Goal: Communication & Community: Participate in discussion

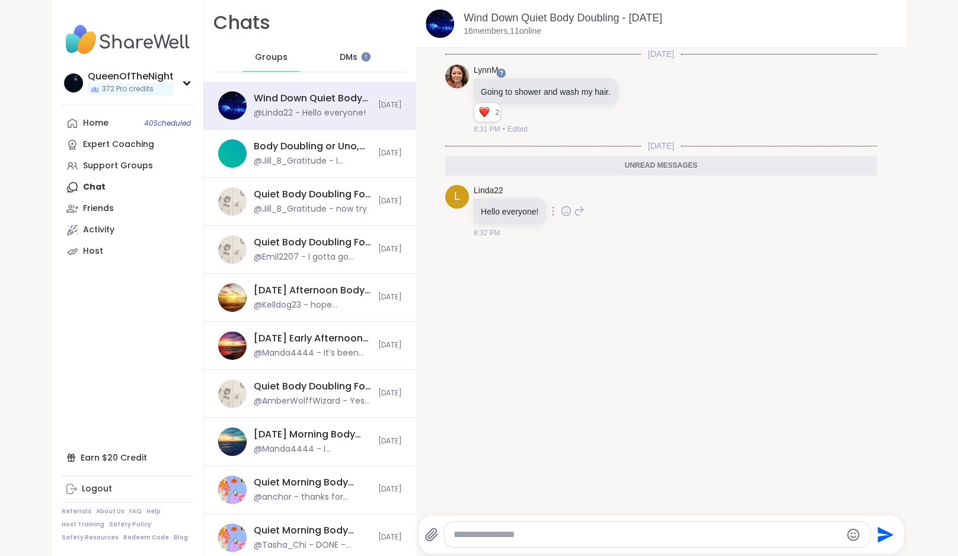
click at [570, 209] on icon at bounding box center [566, 211] width 11 height 12
click at [564, 186] on ul at bounding box center [566, 200] width 138 height 33
click at [568, 220] on icon at bounding box center [566, 220] width 4 height 1
click at [571, 204] on div "Select Reaction: Heart" at bounding box center [566, 200] width 11 height 11
click at [581, 218] on icon at bounding box center [579, 219] width 11 height 14
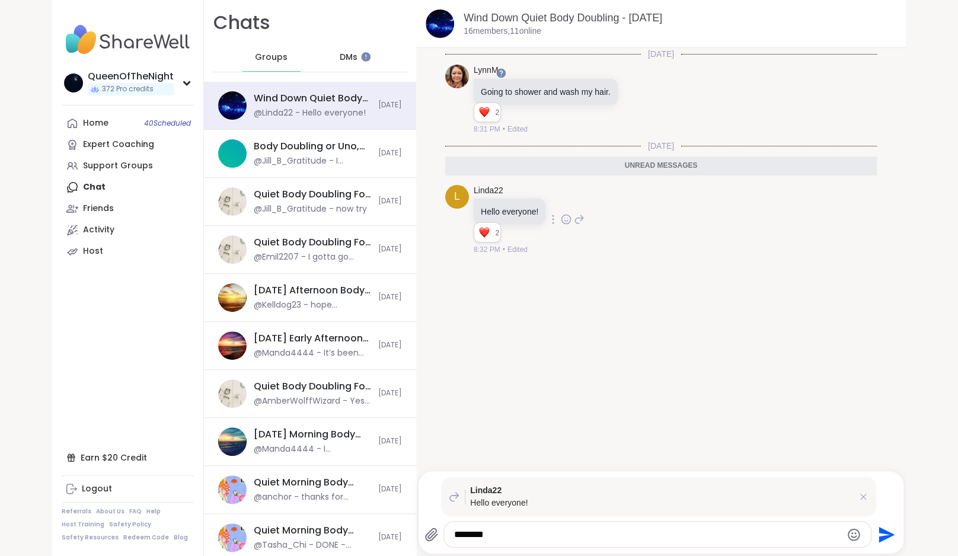
type textarea "*********"
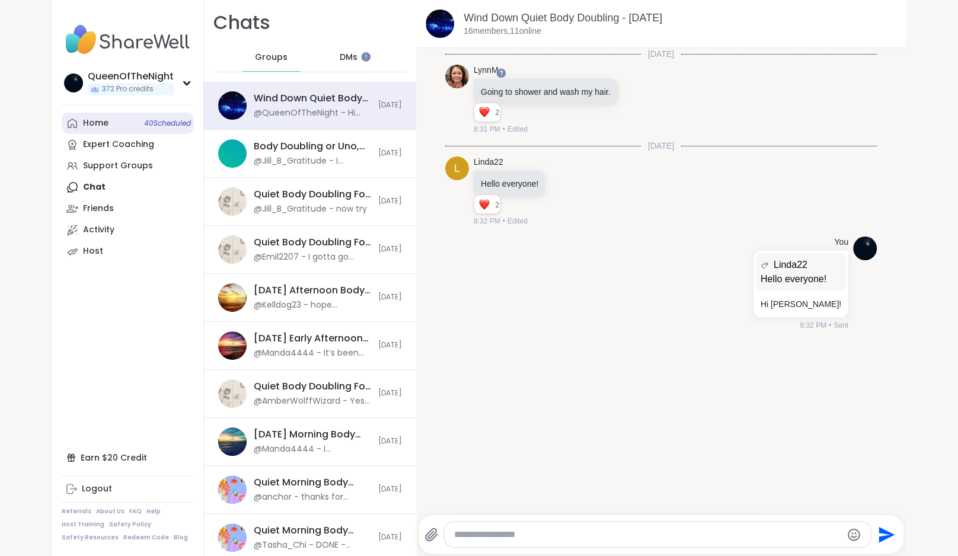
click at [105, 124] on div "Home 40 Scheduled" at bounding box center [95, 123] width 25 height 12
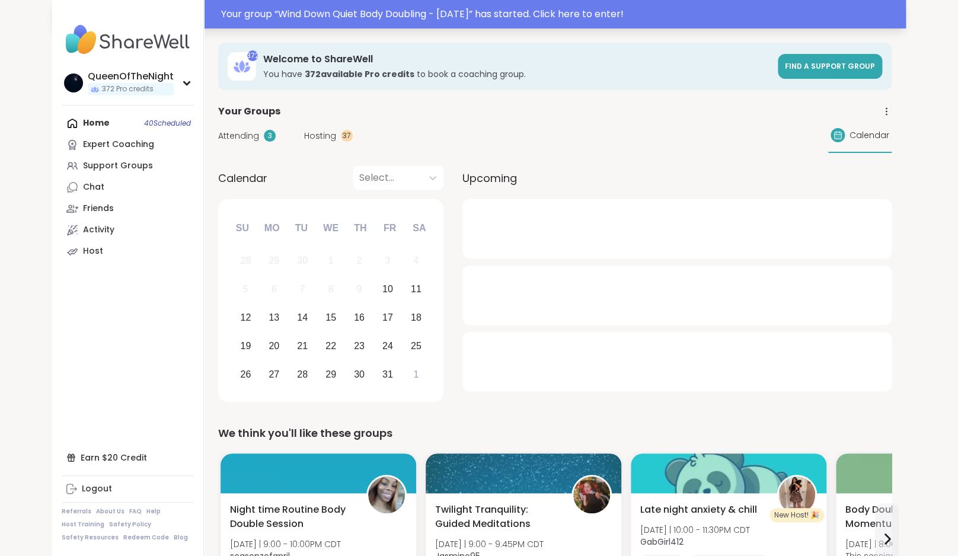
click at [344, 8] on div "Your group “ Wind Down Quiet Body Doubling - [DATE] ” has started. Click here t…" at bounding box center [559, 14] width 677 height 14
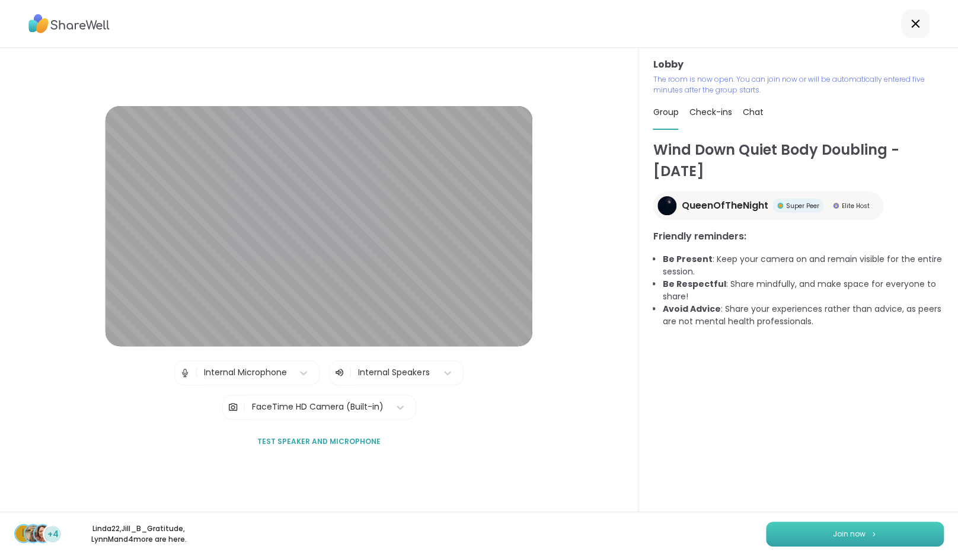
click at [865, 535] on button "Join now" at bounding box center [855, 534] width 178 height 25
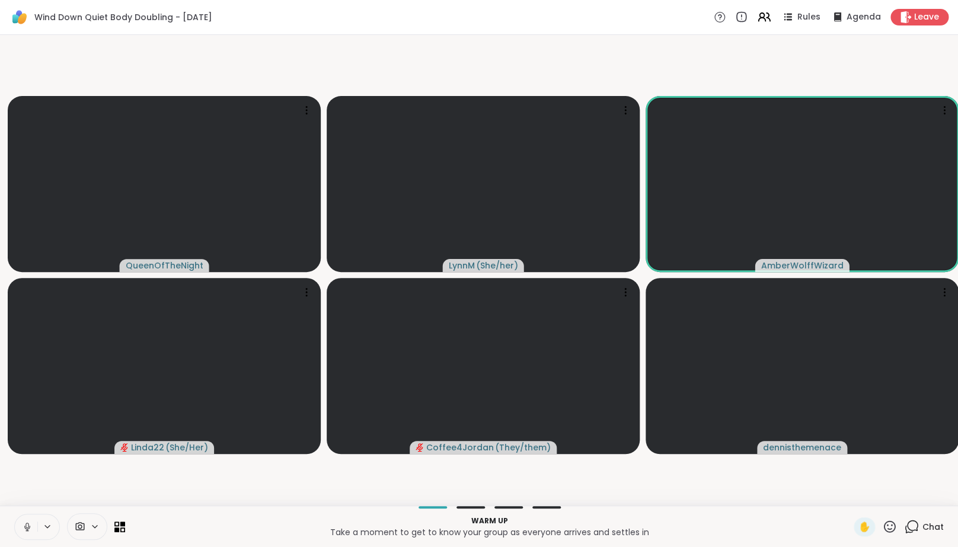
click at [263, 499] on video-player-container "QueenOfTheNight [PERSON_NAME] ( She/her ) AmberWolffWizard Linda22 ( She/Her ) …" at bounding box center [479, 270] width 944 height 461
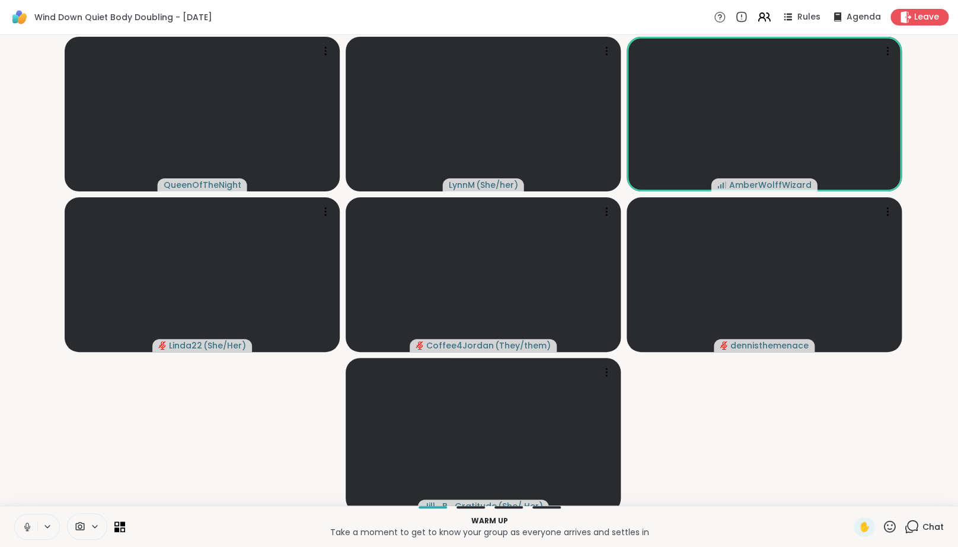
click at [179, 425] on video-player-container "QueenOfTheNight [PERSON_NAME] ( She/her ) AmberWolffWizard Linda22 ( She/Her ) …" at bounding box center [479, 270] width 944 height 461
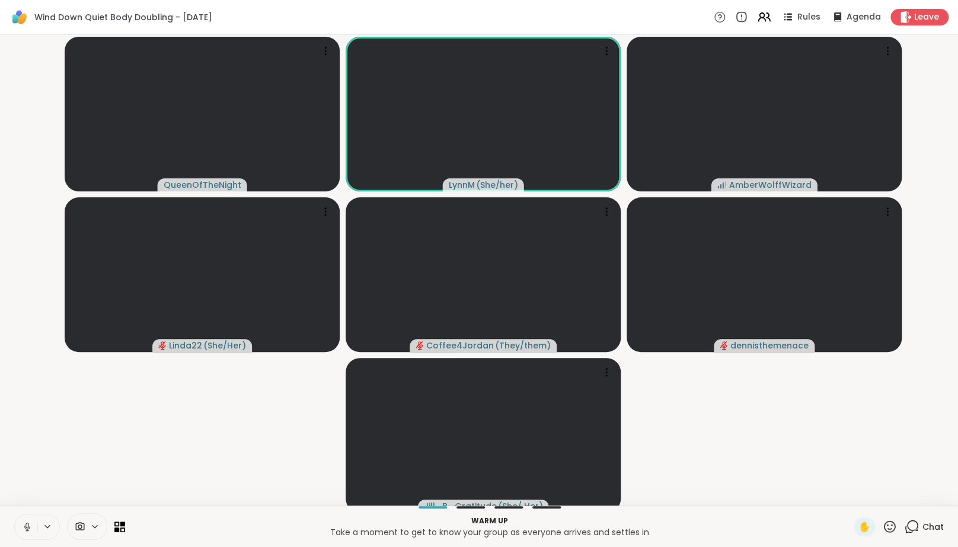
click at [30, 539] on button at bounding box center [26, 526] width 23 height 25
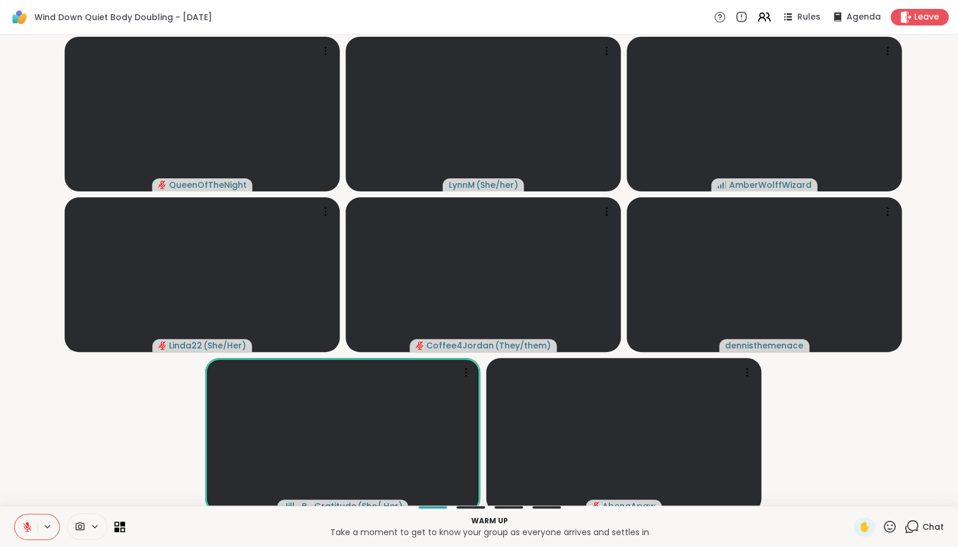
click at [15, 514] on button at bounding box center [26, 526] width 23 height 25
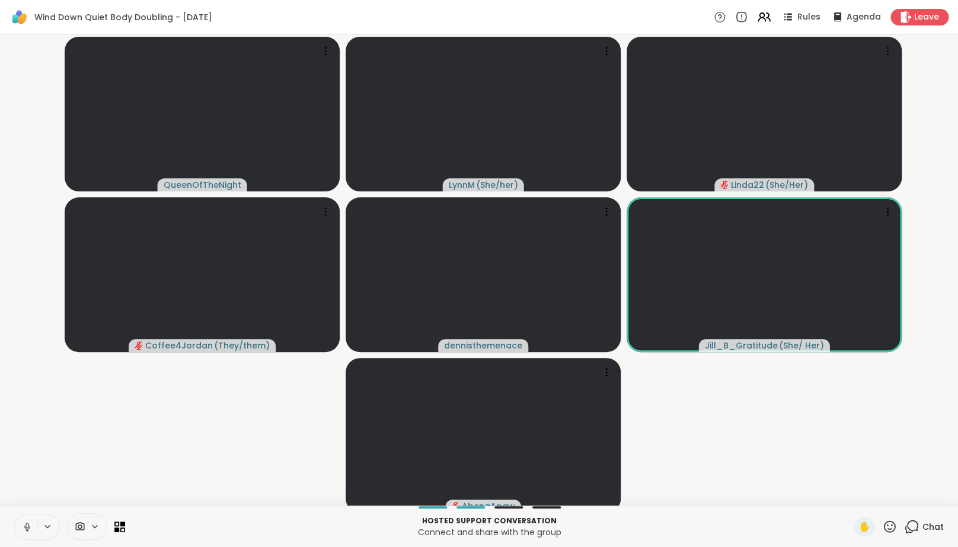
click at [743, 457] on video-player-container "QueenOfTheNight [PERSON_NAME] ( She/her ) Linda22 ( She/Her ) Coffee4Jordan ( T…" at bounding box center [479, 270] width 944 height 461
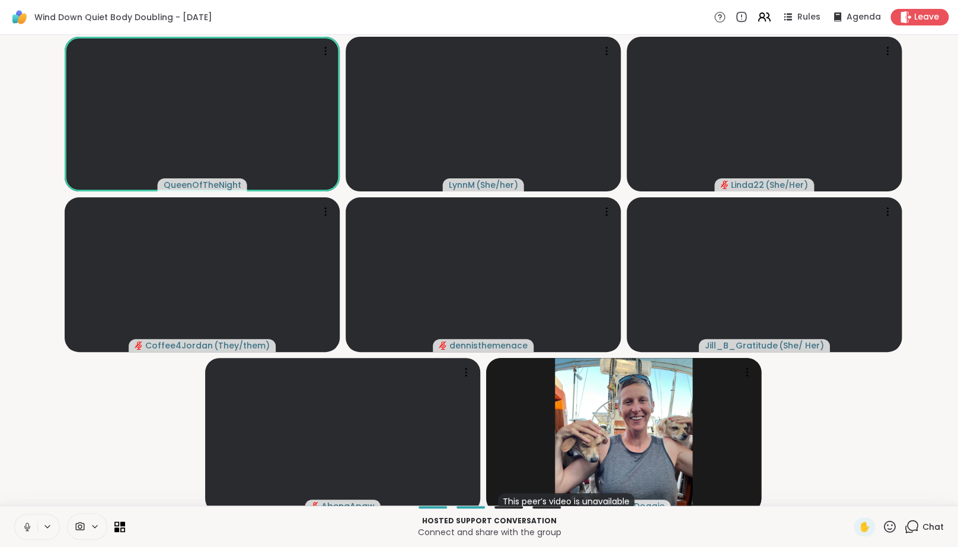
click at [833, 448] on video-player-container "QueenOfTheNight [PERSON_NAME] ( She/her ) Linda22 ( She/Her ) Coffee4Jordan ( T…" at bounding box center [479, 270] width 944 height 461
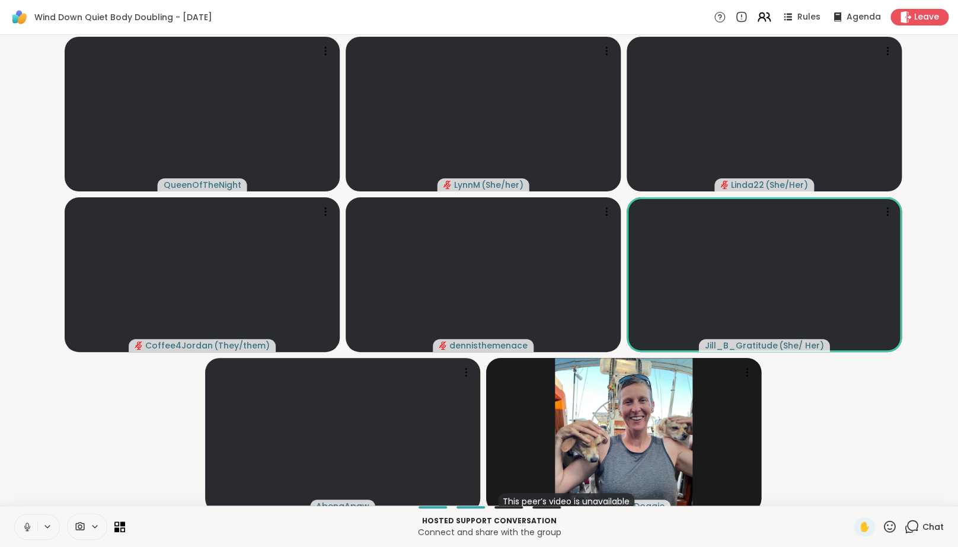
click at [770, 16] on icon at bounding box center [768, 17] width 4 height 8
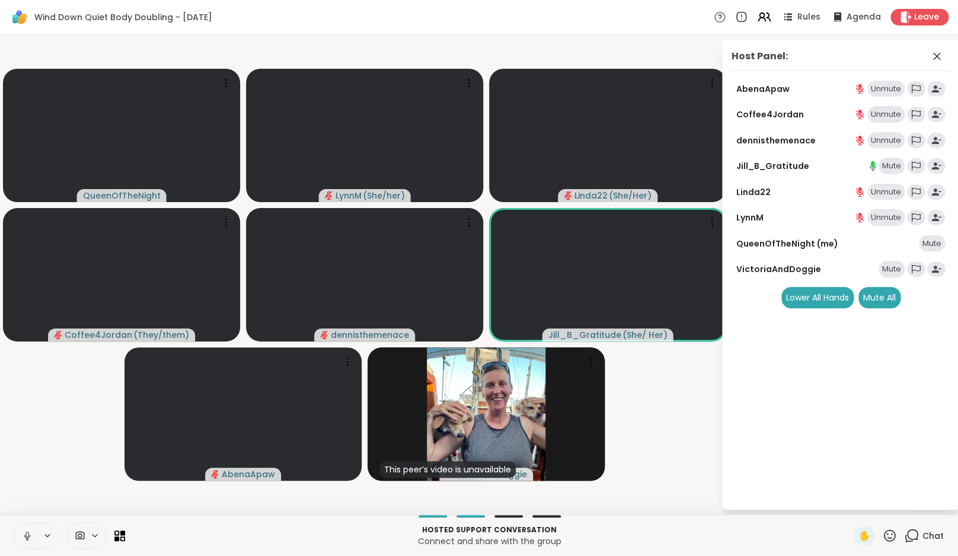
click at [899, 169] on div "Mute" at bounding box center [891, 166] width 26 height 17
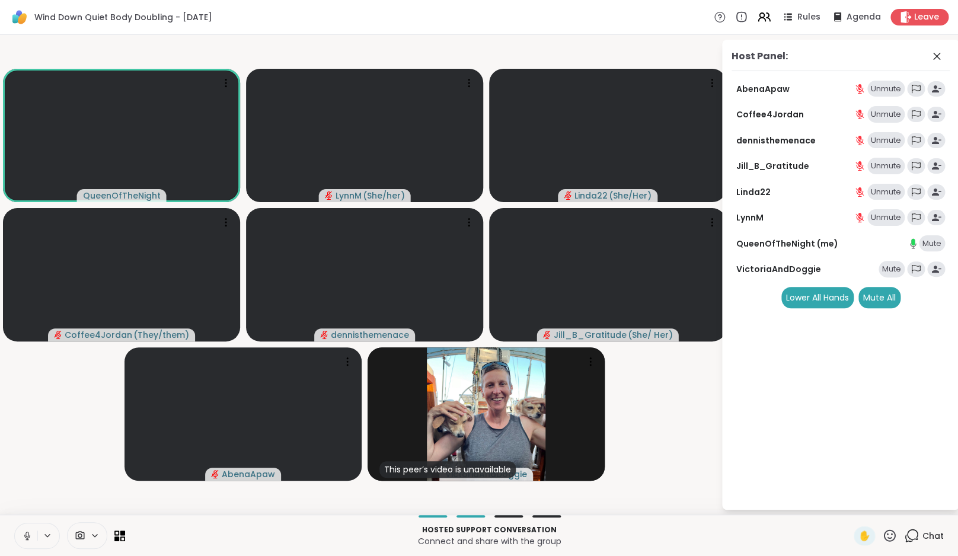
click at [30, 536] on icon at bounding box center [27, 535] width 11 height 11
